Goal: Task Accomplishment & Management: Complete application form

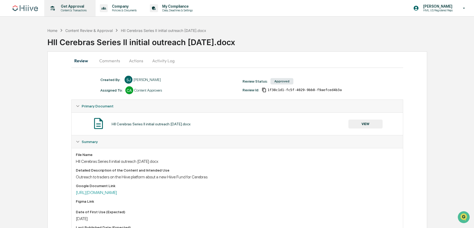
click at [67, 7] on p "Get Approval" at bounding box center [73, 6] width 33 height 4
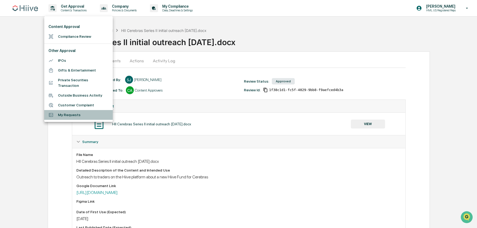
click at [80, 114] on li "My Requests" at bounding box center [78, 115] width 69 height 10
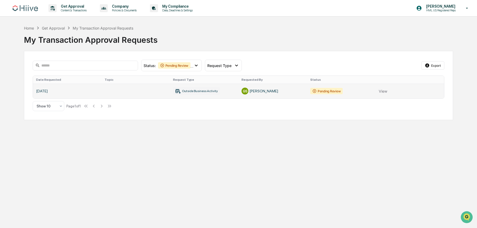
click at [154, 90] on link at bounding box center [239, 91] width 412 height 15
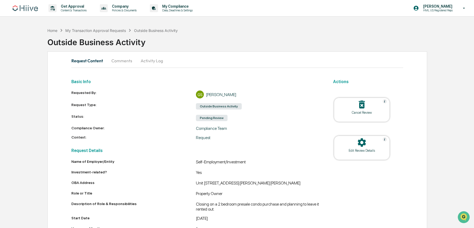
scroll to position [38, 0]
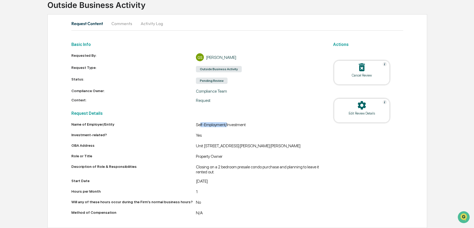
click at [235, 124] on div "Self-Employment/Investment" at bounding box center [258, 125] width 125 height 6
click at [200, 124] on div "Self-Employment/Investment" at bounding box center [258, 125] width 125 height 6
drag, startPoint x: 196, startPoint y: 123, endPoint x: 226, endPoint y: 123, distance: 29.5
click at [221, 123] on div "Self-Employment/Investment" at bounding box center [258, 125] width 125 height 6
click at [226, 123] on div "Self-Employment/Investment" at bounding box center [258, 125] width 125 height 6
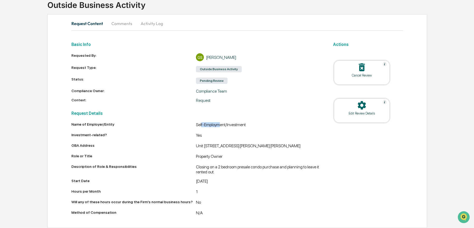
drag, startPoint x: 219, startPoint y: 123, endPoint x: 196, endPoint y: 124, distance: 22.9
click at [198, 124] on div "Self-Employment/Investment" at bounding box center [258, 125] width 125 height 6
click at [196, 124] on div "Self-Employment/Investment" at bounding box center [258, 125] width 125 height 6
drag, startPoint x: 196, startPoint y: 124, endPoint x: 223, endPoint y: 124, distance: 26.9
click at [222, 124] on div "Name of Employer/Entity Self-Employment/Investment" at bounding box center [195, 125] width 249 height 6
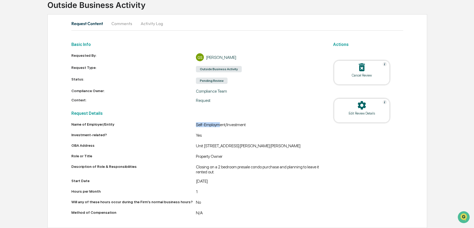
click at [223, 124] on div "Self-Employment/Investment" at bounding box center [258, 125] width 125 height 6
drag, startPoint x: 220, startPoint y: 124, endPoint x: 195, endPoint y: 124, distance: 25.0
click at [197, 124] on div "Self-Employment/Investment" at bounding box center [258, 125] width 125 height 6
click at [195, 124] on div "Name of Employer/Entity" at bounding box center [133, 124] width 125 height 4
drag, startPoint x: 202, startPoint y: 124, endPoint x: 244, endPoint y: 124, distance: 41.9
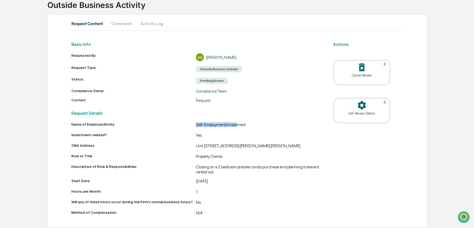
click at [242, 124] on div "Self-Employment/Investment" at bounding box center [258, 125] width 125 height 6
click at [245, 124] on div "Self-Employment/Investment" at bounding box center [258, 125] width 125 height 6
drag, startPoint x: 253, startPoint y: 124, endPoint x: 202, endPoint y: 124, distance: 51.4
click at [209, 125] on div "Self-Employment/Investment" at bounding box center [258, 125] width 125 height 6
drag, startPoint x: 202, startPoint y: 124, endPoint x: 190, endPoint y: 124, distance: 11.6
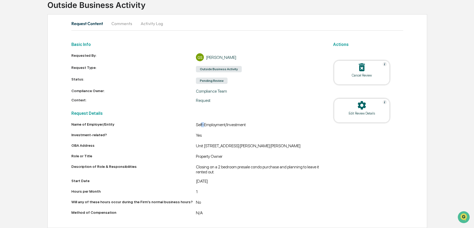
click at [197, 124] on div "Self-Employment/Investment" at bounding box center [258, 125] width 125 height 6
drag, startPoint x: 205, startPoint y: 124, endPoint x: 247, endPoint y: 124, distance: 42.2
click at [243, 124] on div "Name of Employer/Entity Self-Employment/Investment" at bounding box center [195, 125] width 249 height 6
click at [248, 123] on div "Self-Employment/Investment" at bounding box center [258, 125] width 125 height 6
drag, startPoint x: 242, startPoint y: 123, endPoint x: 212, endPoint y: 123, distance: 29.5
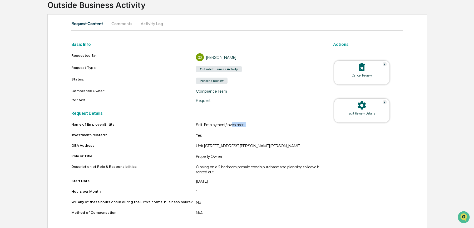
click at [216, 123] on div "Self-Employment/Investment" at bounding box center [258, 125] width 125 height 6
click at [212, 123] on div "Self-Employment/Investment" at bounding box center [258, 125] width 125 height 6
